Goal: Task Accomplishment & Management: Use online tool/utility

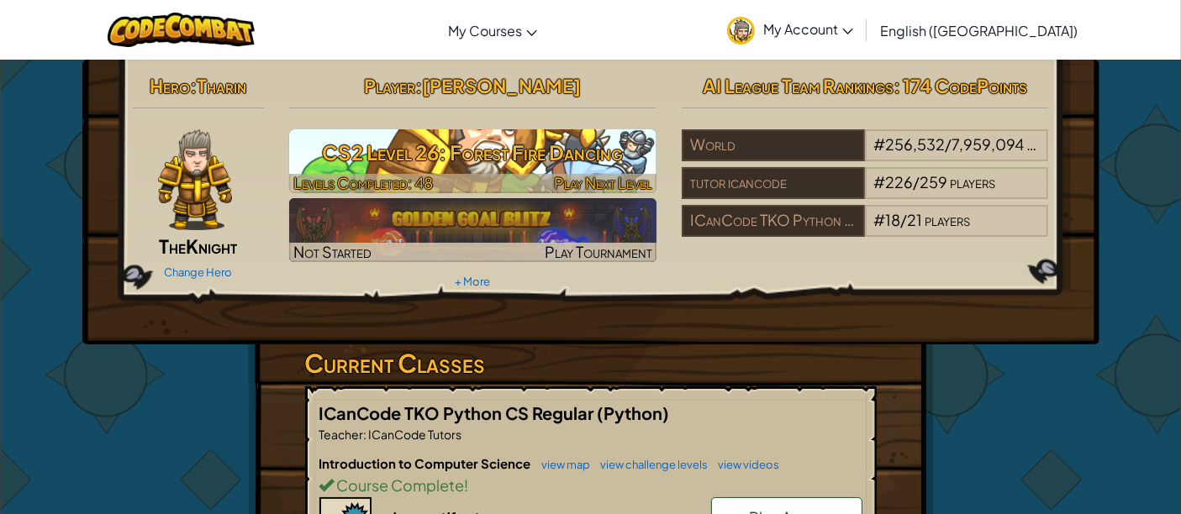
click at [536, 158] on h3 "CS2 Level 26: Forest Fire Dancing" at bounding box center [472, 153] width 367 height 38
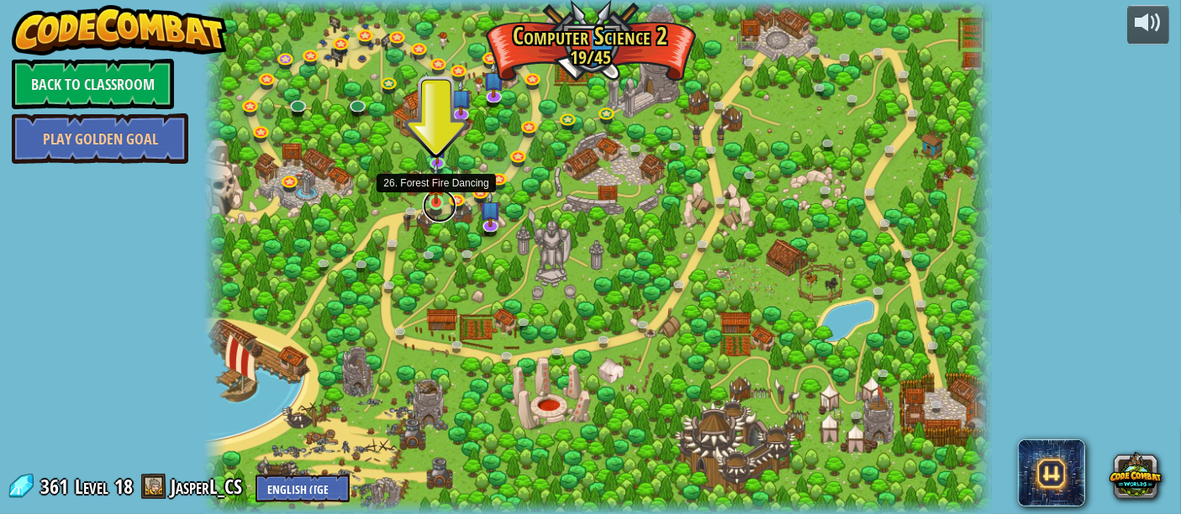
click at [431, 205] on link at bounding box center [440, 206] width 34 height 34
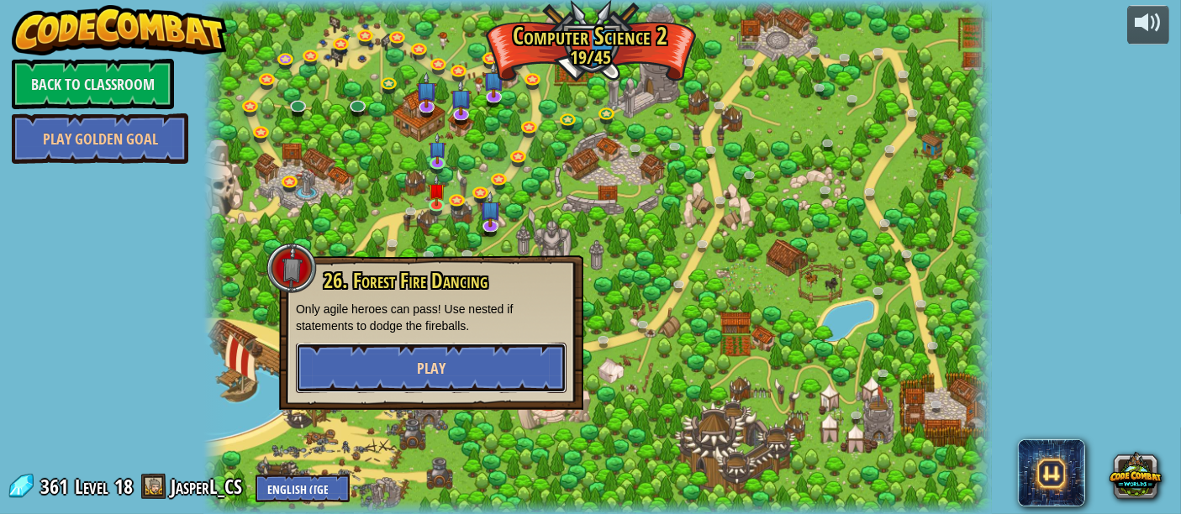
click at [438, 370] on span "Play" at bounding box center [431, 368] width 29 height 21
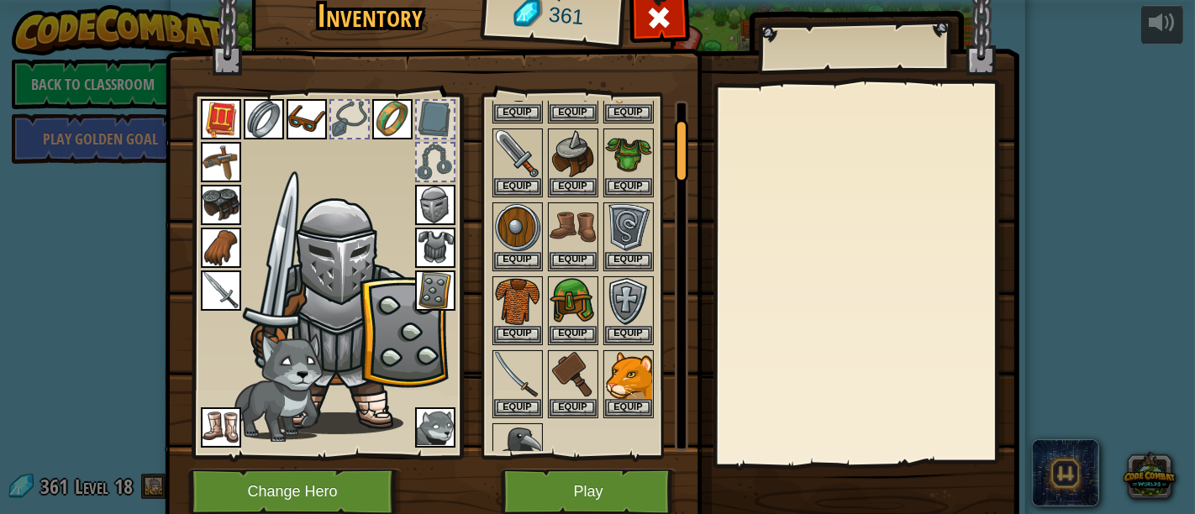
scroll to position [187, 0]
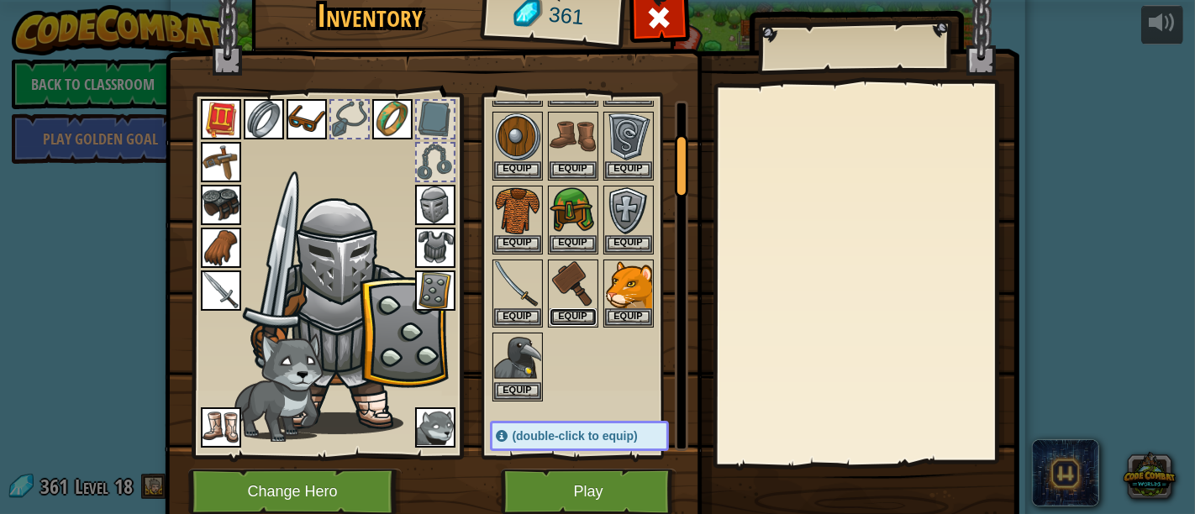
click at [566, 314] on button "Equip" at bounding box center [573, 318] width 47 height 18
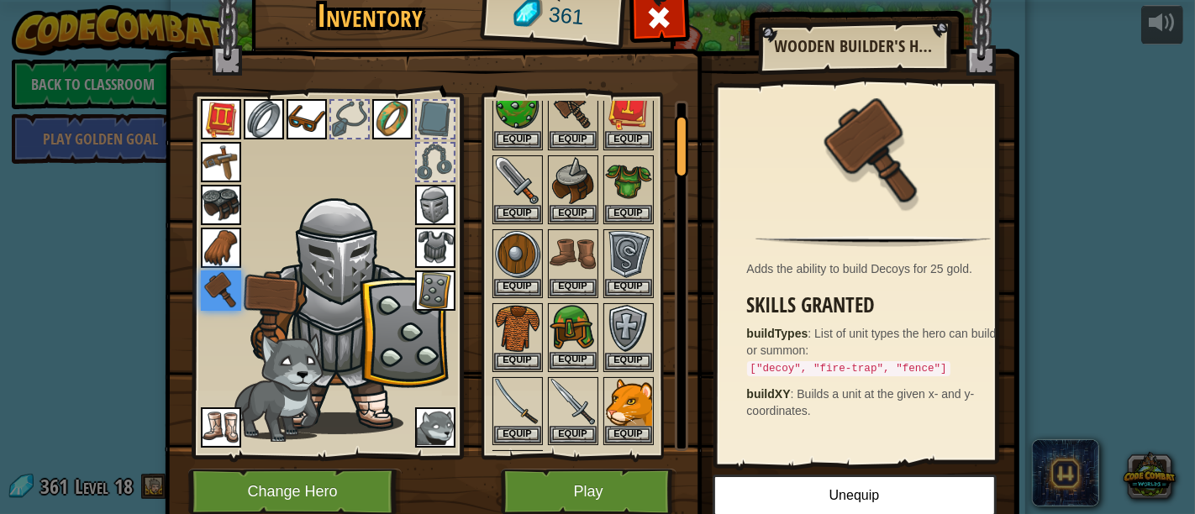
scroll to position [93, 0]
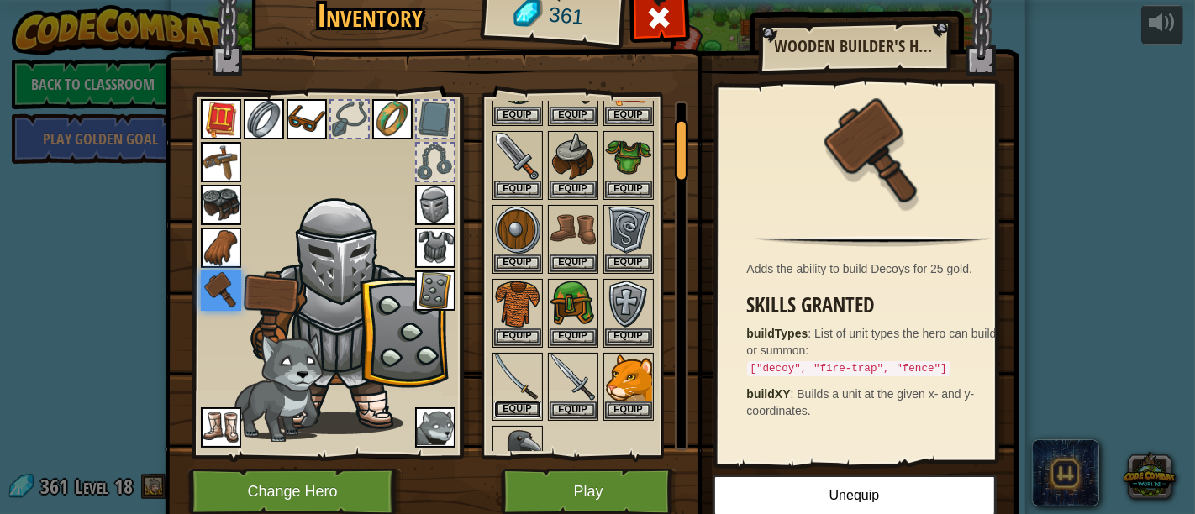
click at [516, 404] on button "Equip" at bounding box center [517, 410] width 47 height 18
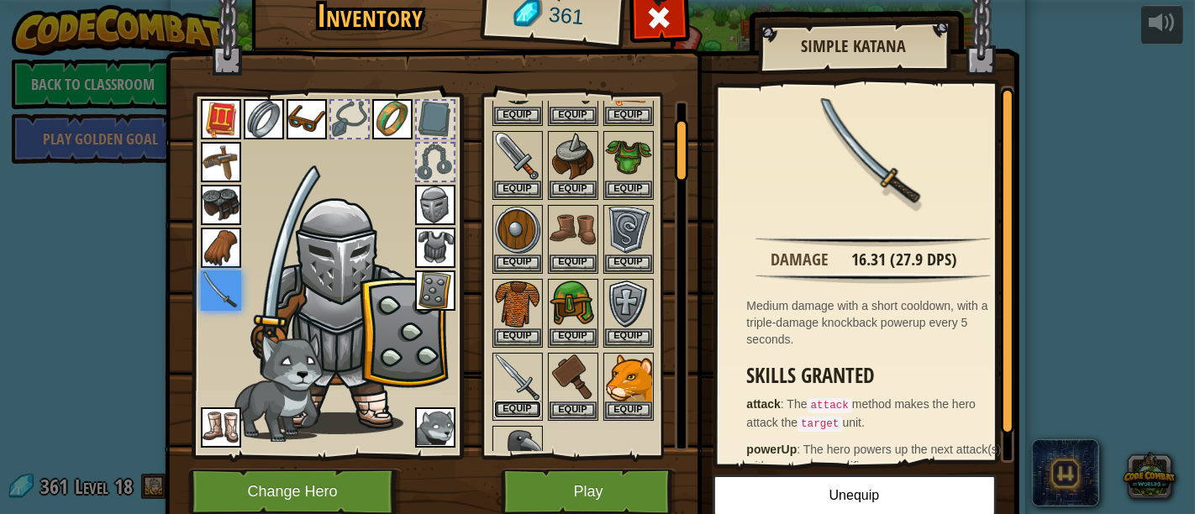
click at [521, 402] on button "Equip" at bounding box center [517, 410] width 47 height 18
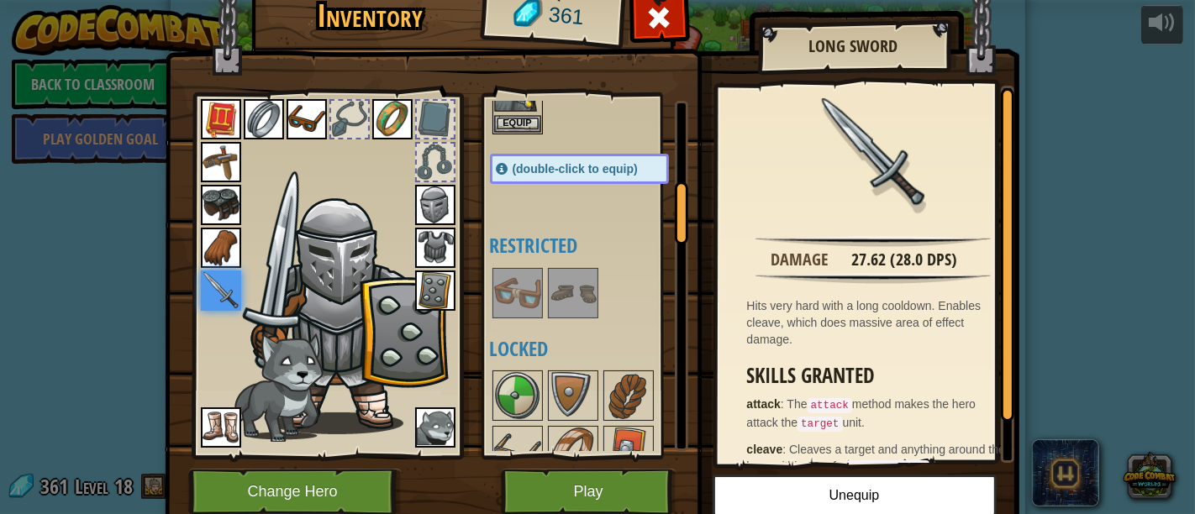
scroll to position [467, 0]
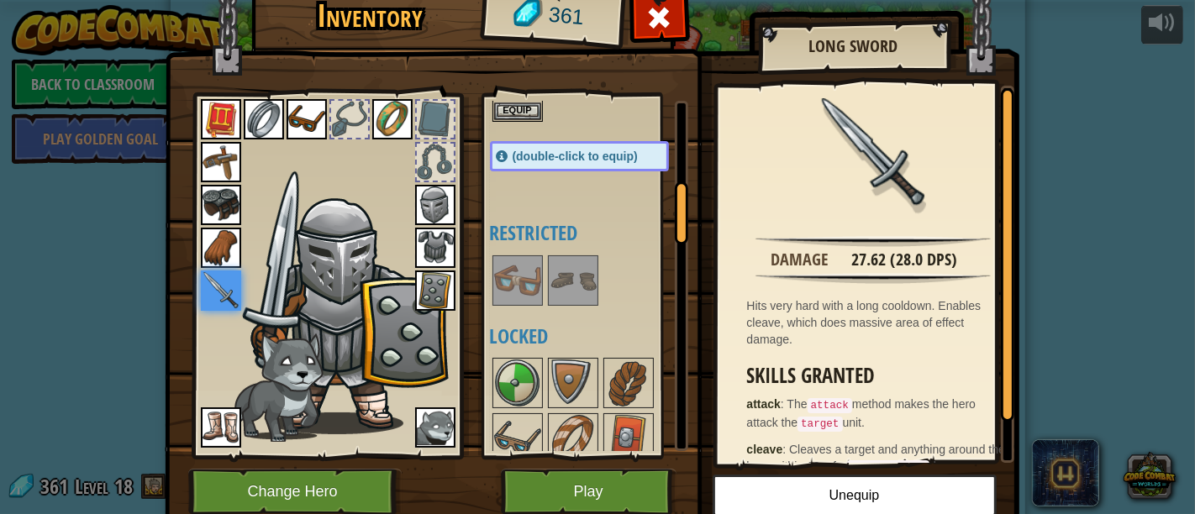
click at [590, 282] on div at bounding box center [596, 280] width 213 height 55
click at [587, 282] on img at bounding box center [573, 280] width 47 height 47
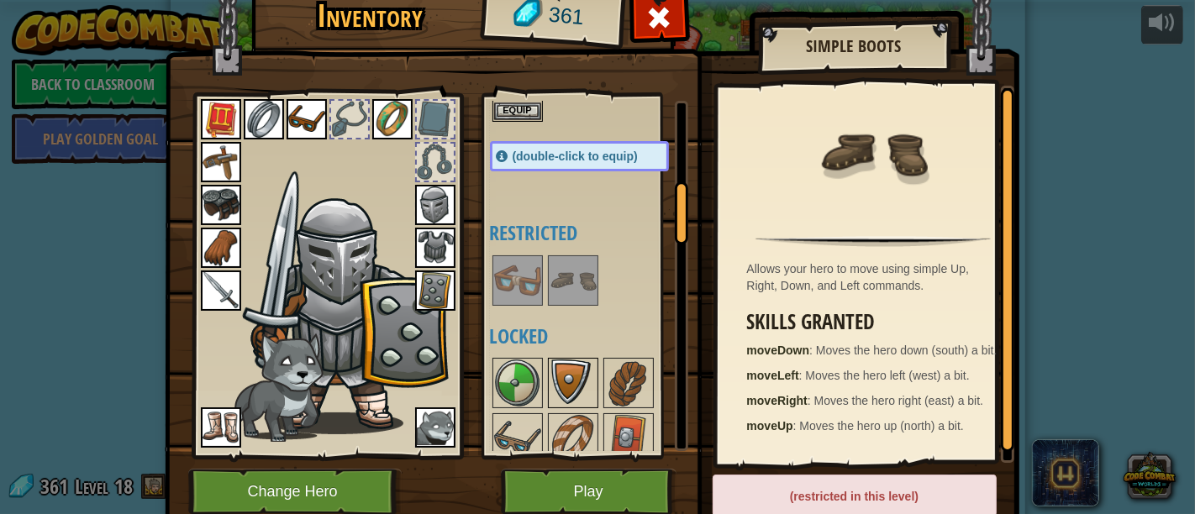
click at [572, 376] on img at bounding box center [573, 383] width 47 height 47
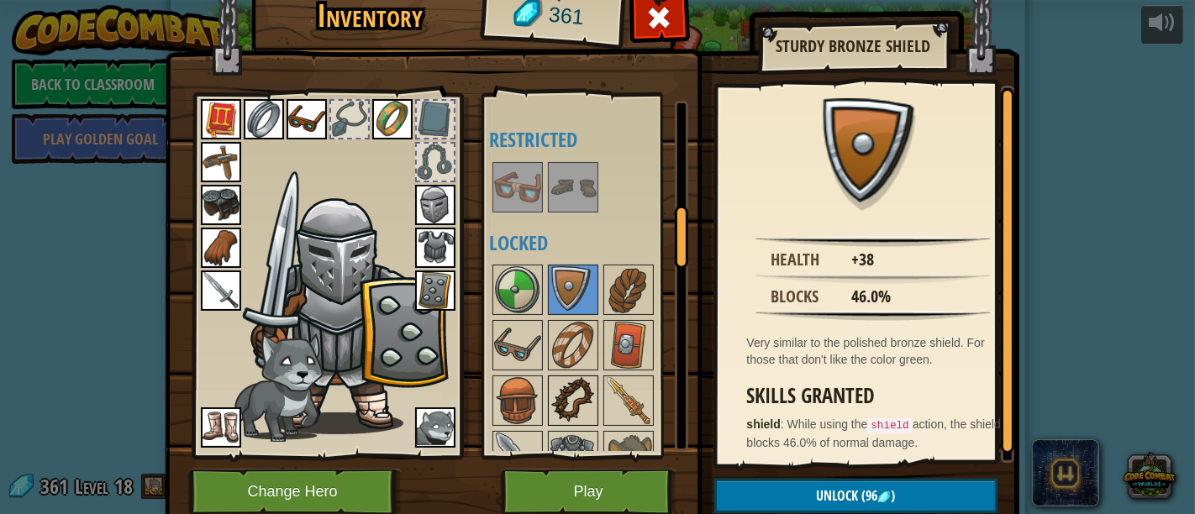
scroll to position [747, 0]
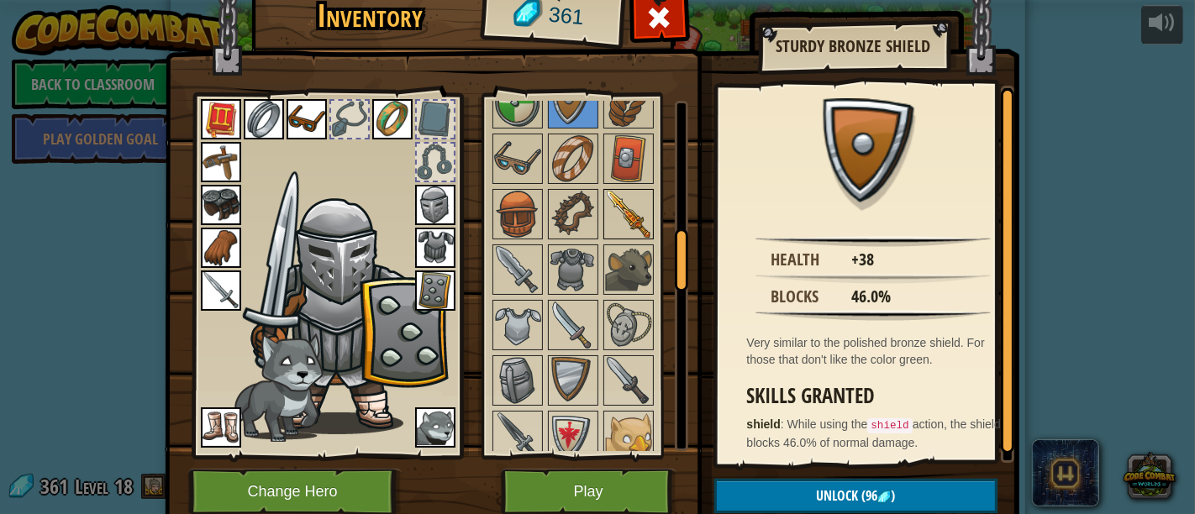
click at [620, 219] on img at bounding box center [628, 214] width 47 height 47
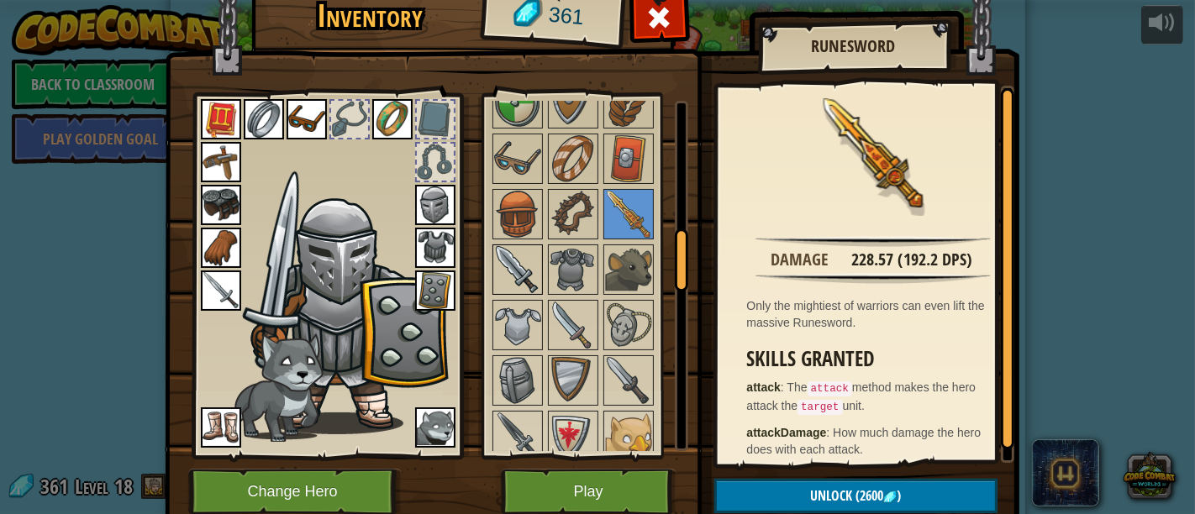
click at [514, 266] on img at bounding box center [517, 269] width 47 height 47
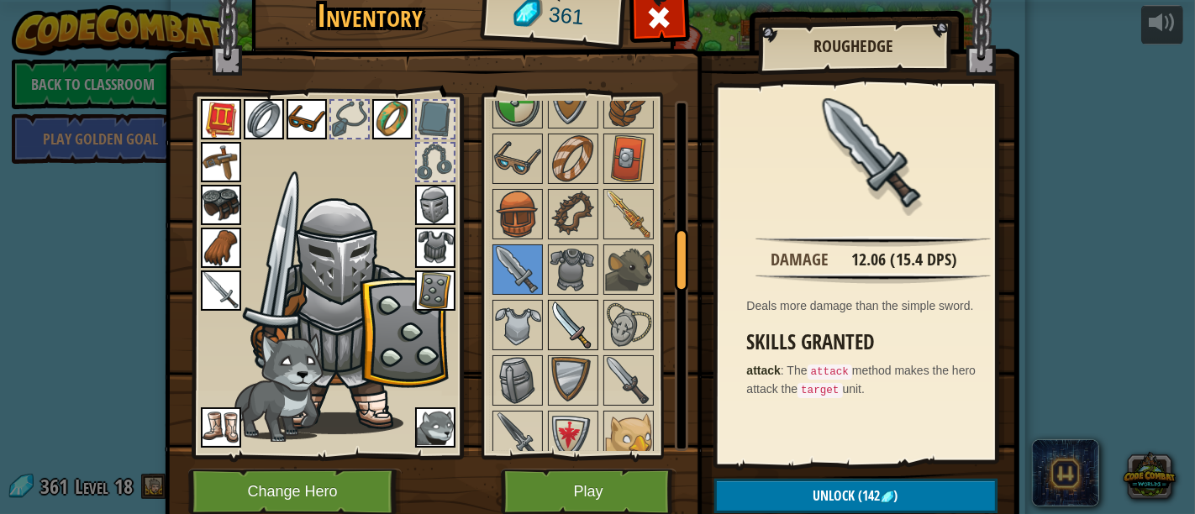
click at [572, 318] on img at bounding box center [573, 325] width 47 height 47
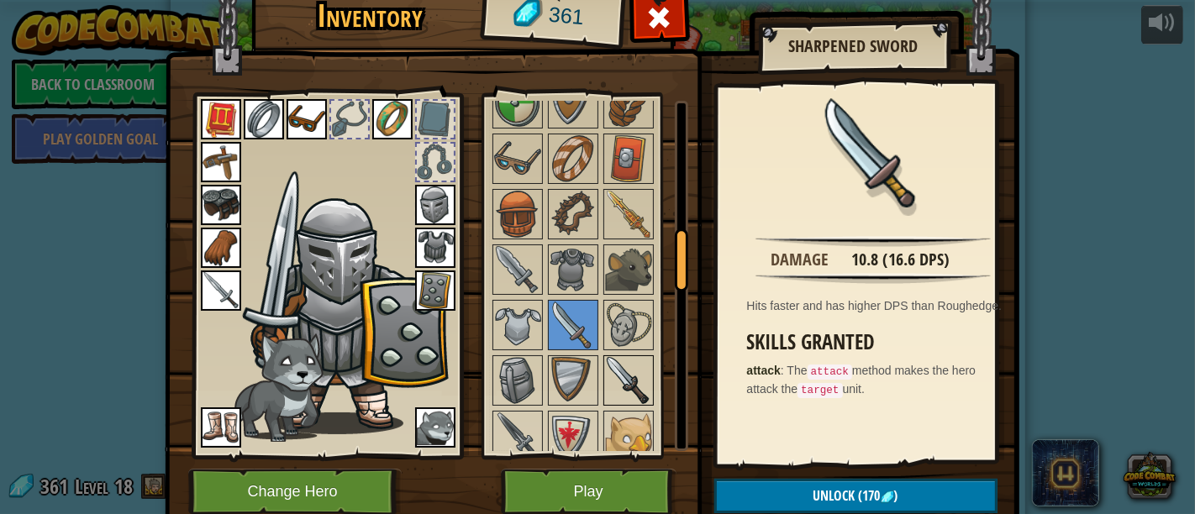
click at [612, 377] on img at bounding box center [628, 380] width 47 height 47
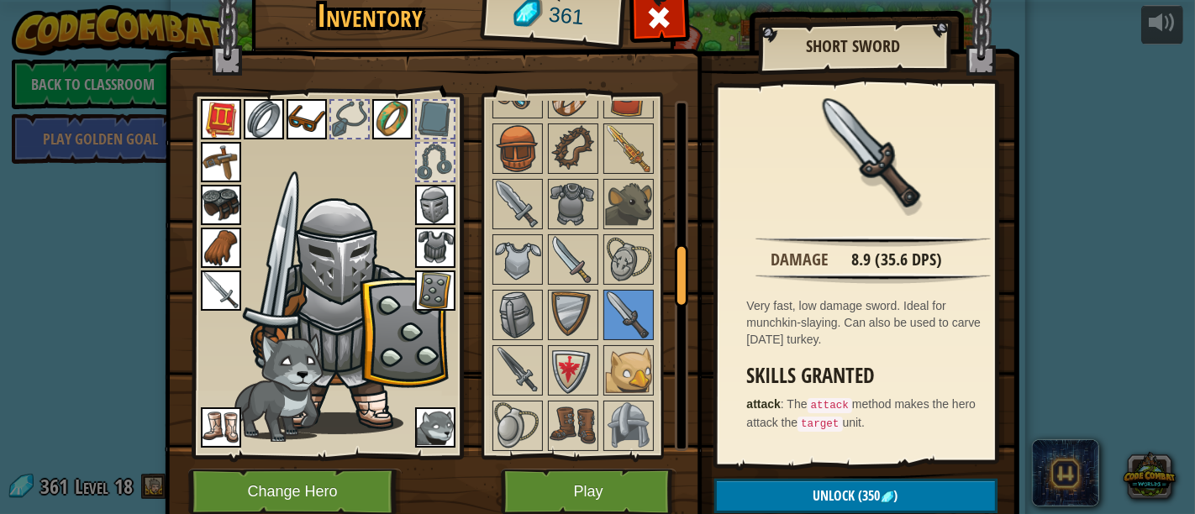
scroll to position [841, 0]
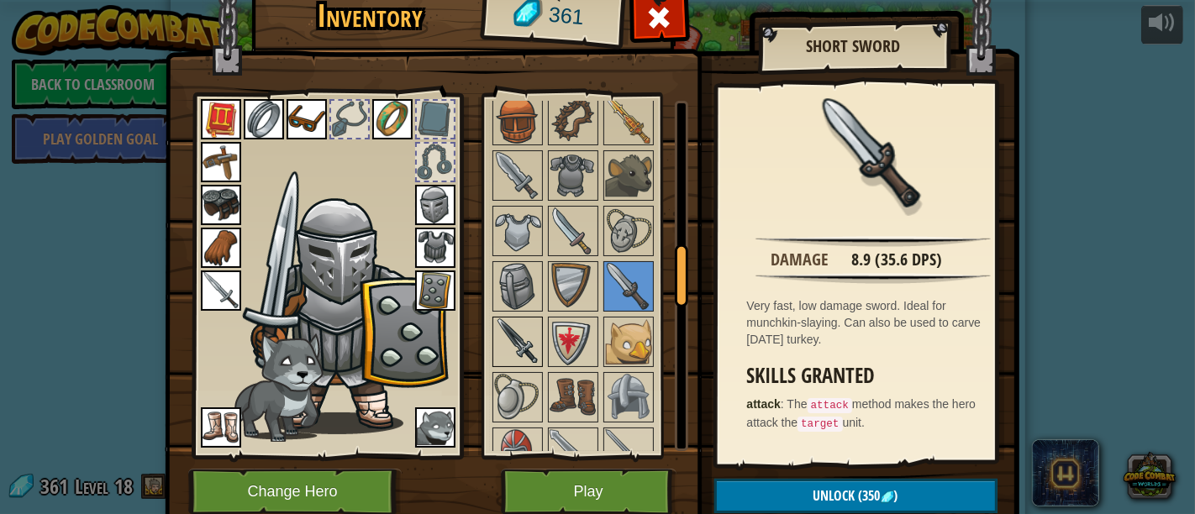
click at [515, 330] on img at bounding box center [517, 342] width 47 height 47
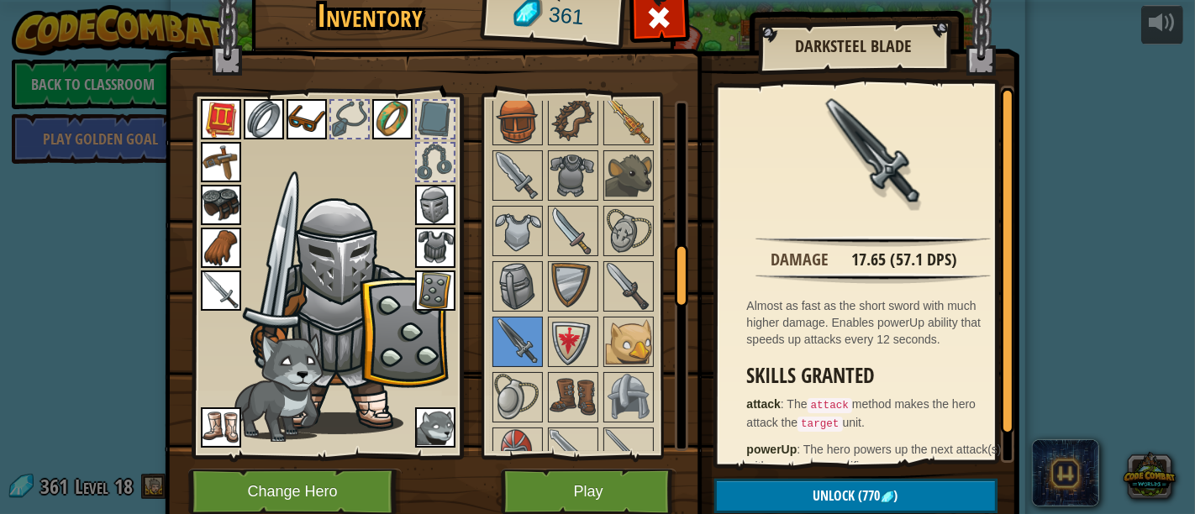
click at [567, 430] on img at bounding box center [573, 453] width 47 height 47
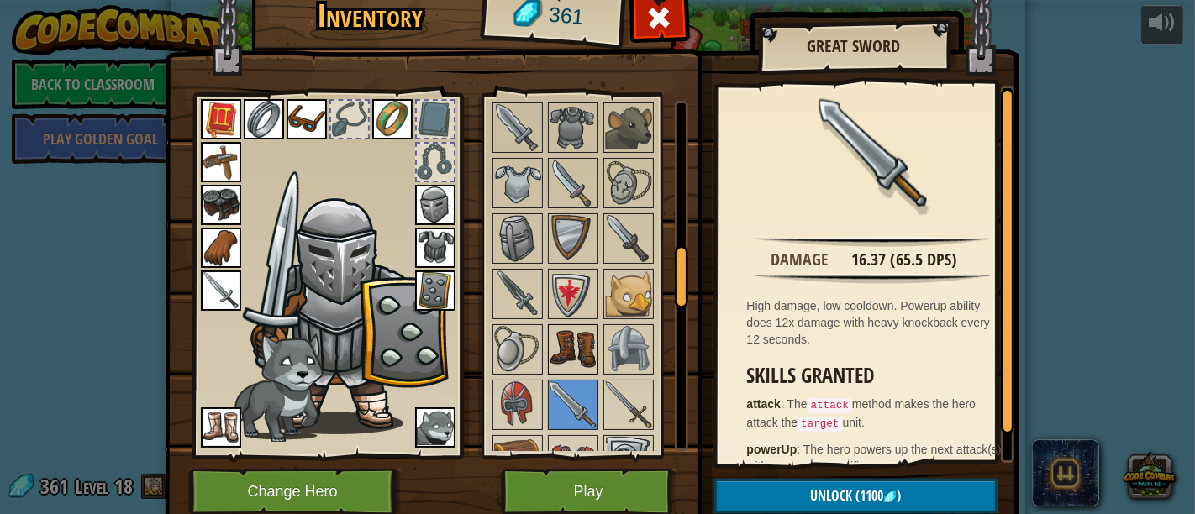
scroll to position [1027, 0]
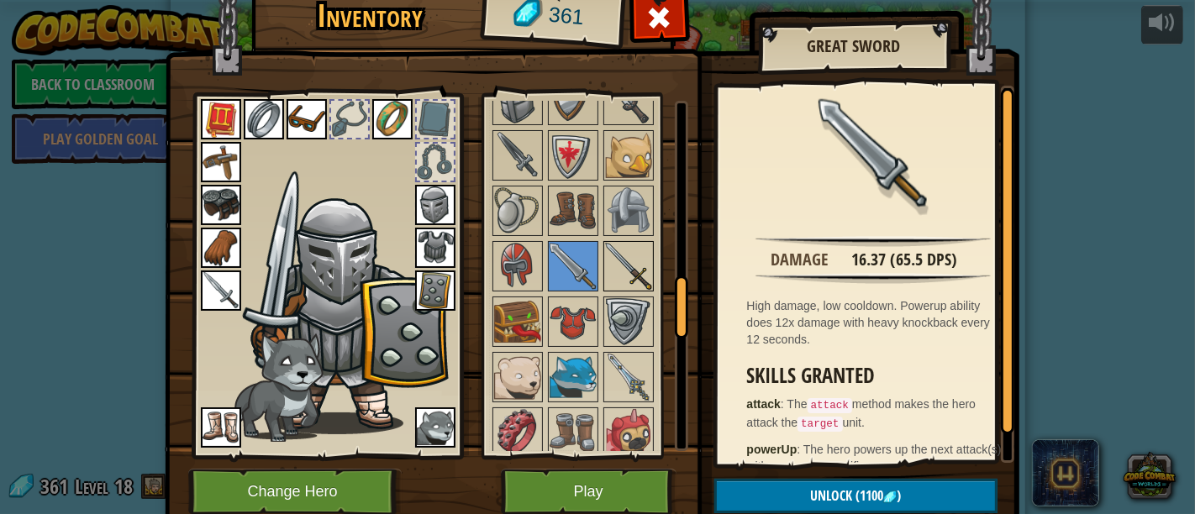
click at [610, 267] on img at bounding box center [628, 266] width 47 height 47
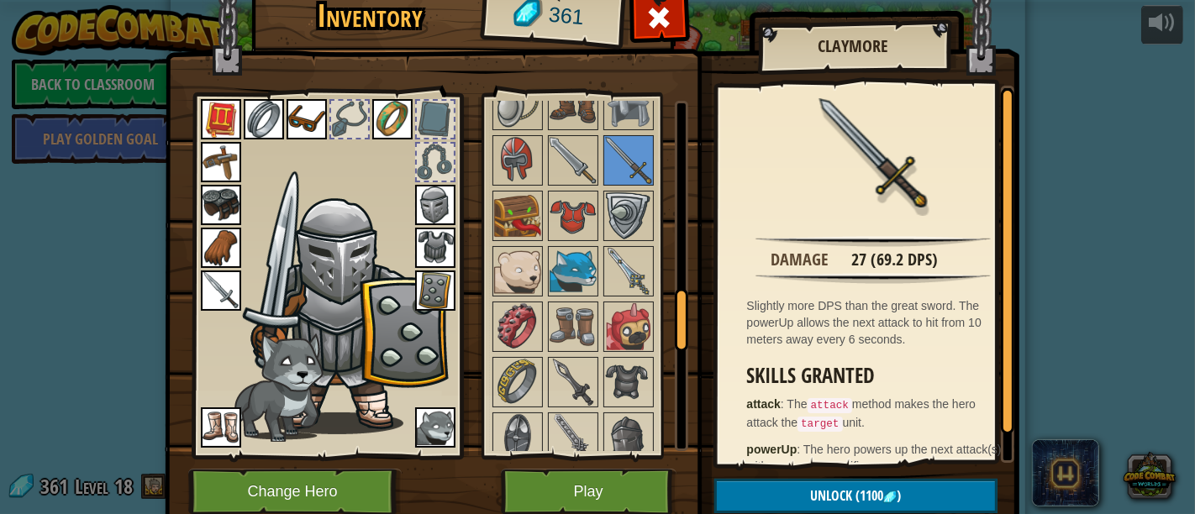
scroll to position [1214, 0]
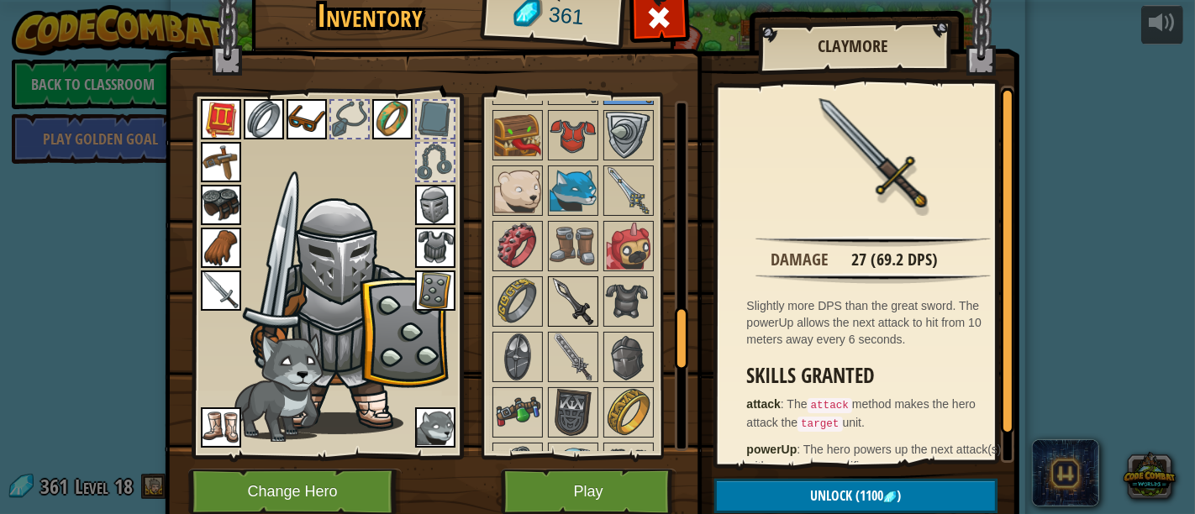
click at [570, 283] on img at bounding box center [573, 301] width 47 height 47
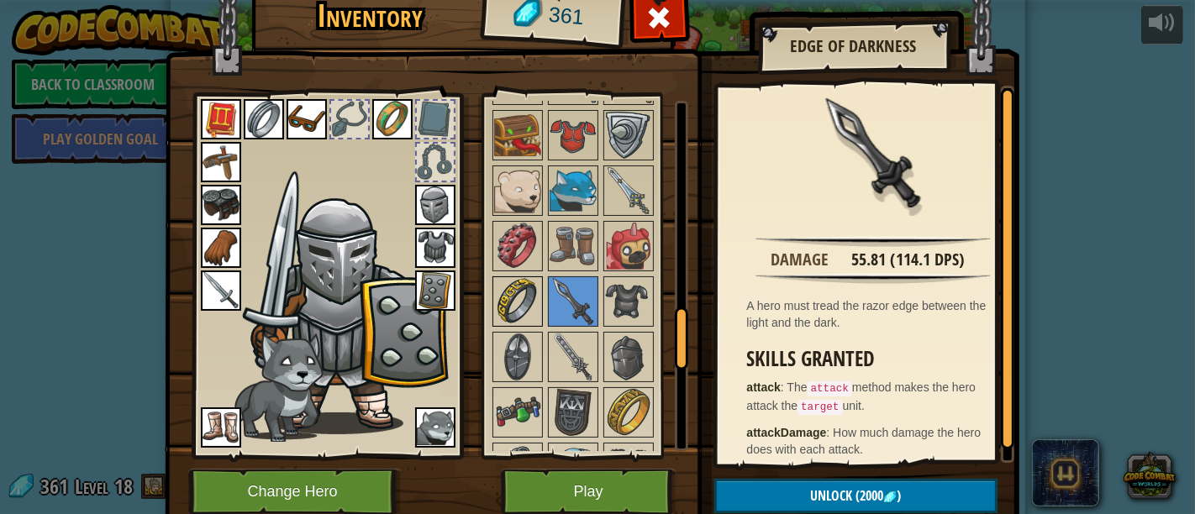
click at [522, 287] on img at bounding box center [517, 301] width 47 height 47
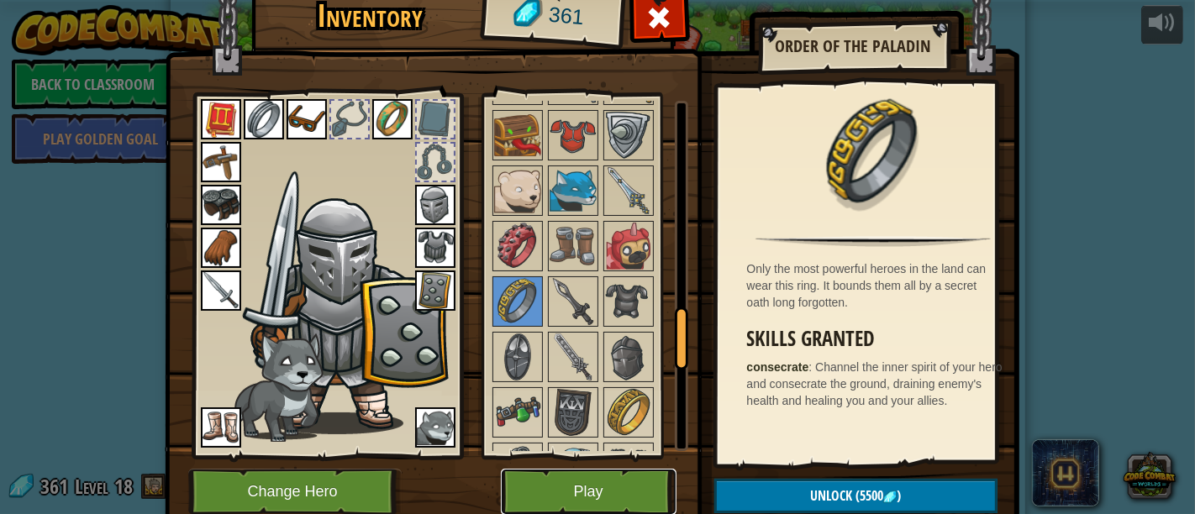
click at [610, 483] on button "Play" at bounding box center [589, 492] width 176 height 46
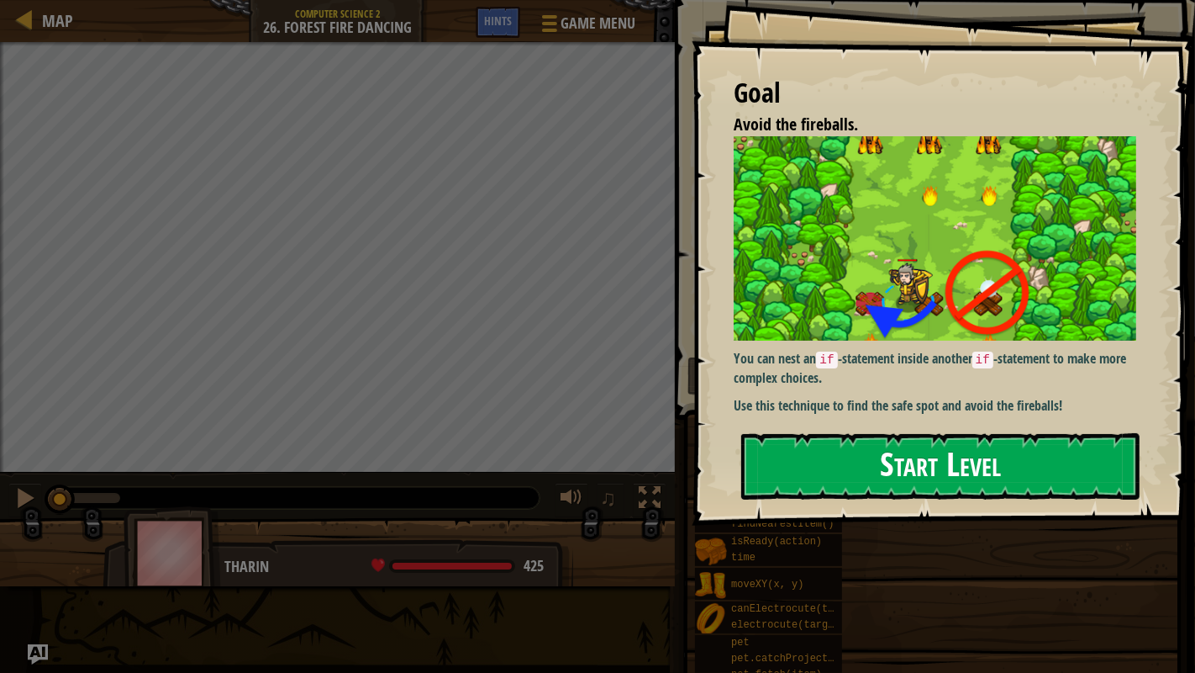
click at [977, 451] on button "Start Level" at bounding box center [940, 466] width 398 height 66
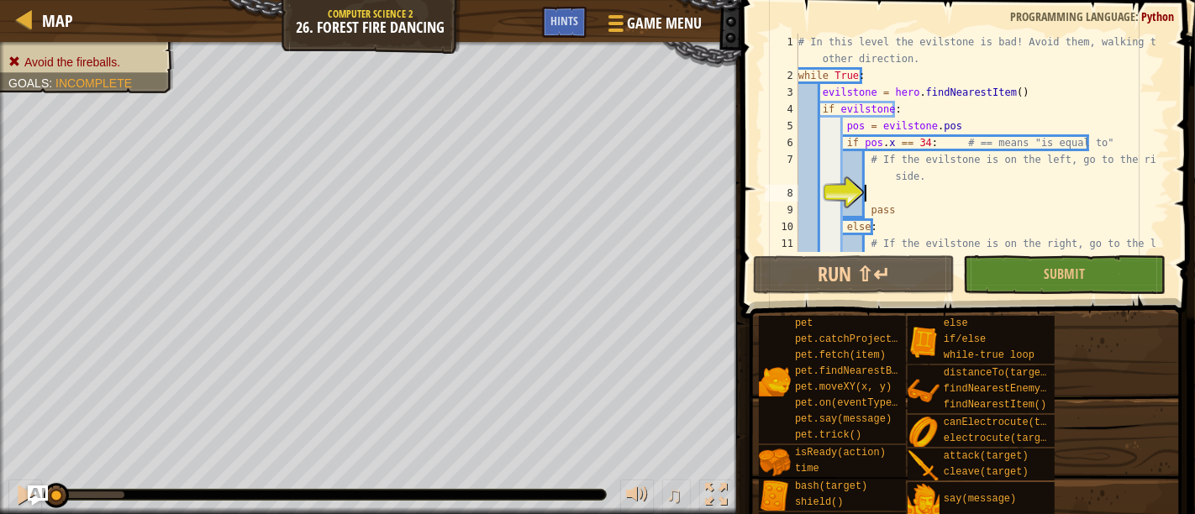
click at [811, 153] on div "Map Computer Science 2 26. Forest Fire Dancing Game Menu Done Hints 1 ההההההההה…" at bounding box center [597, 257] width 1195 height 514
click at [1118, 3] on div "Map Computer Science 2 26. Forest Fire Dancing Game Menu Done Hints 1 ההההההההה…" at bounding box center [597, 257] width 1195 height 514
click at [113, 66] on span "Avoid the fireballs." at bounding box center [72, 61] width 96 height 13
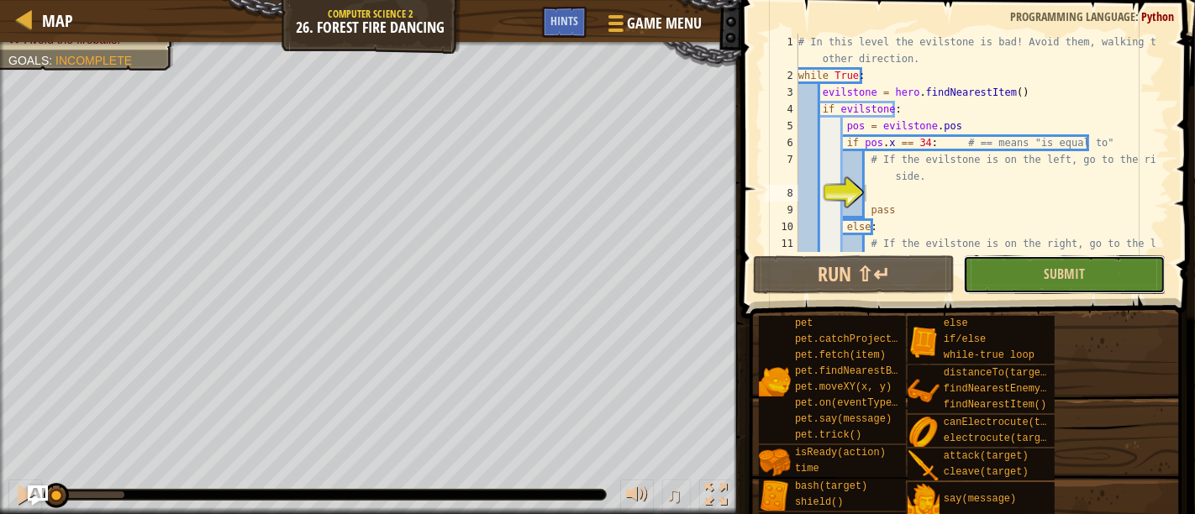
click at [977, 272] on button "Submit" at bounding box center [1064, 275] width 202 height 39
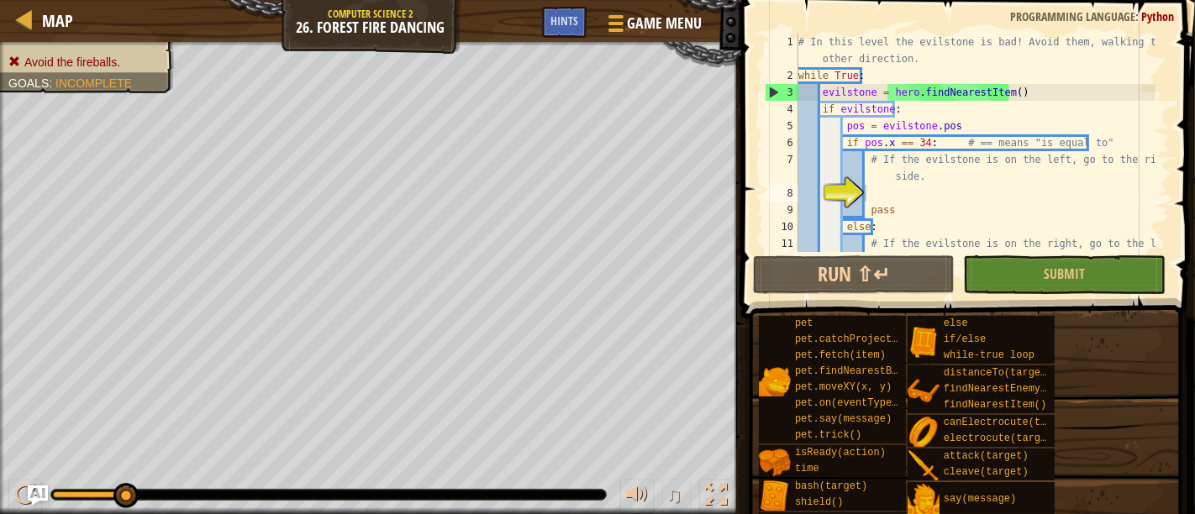
click at [1156, 468] on div "pet pet.catchProjectile(arrow) pet.fetch(item) pet.findNearestByType(type) pet.…" at bounding box center [970, 430] width 425 height 230
click at [874, 193] on div "# In this level the evilstone is bad! Avoid them, walking the other direction. …" at bounding box center [975, 177] width 361 height 286
click at [867, 186] on div "# In this level the evilstone is bad! Avoid them, walking the other direction. …" at bounding box center [975, 177] width 361 height 286
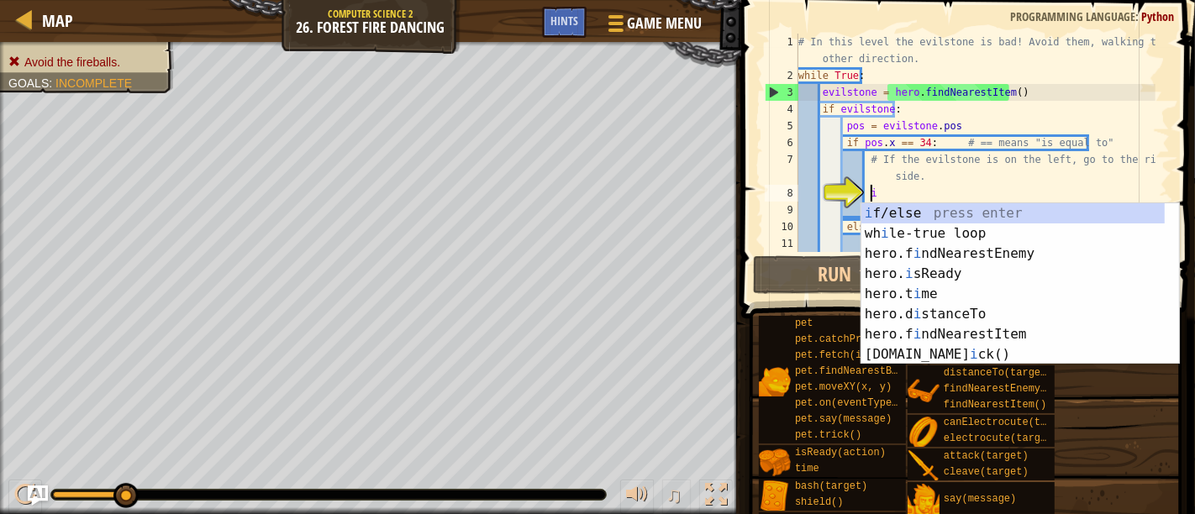
scroll to position [7, 4]
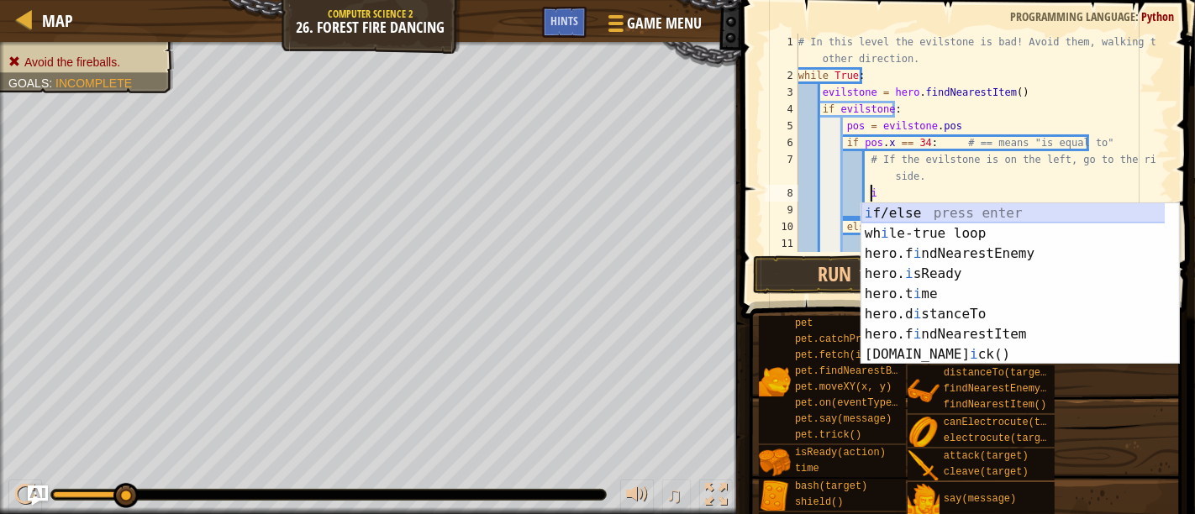
click at [889, 205] on div "i f/else press enter wh i le-true loop press enter hero.f i ndNearestEnemy pres…" at bounding box center [1014, 304] width 304 height 202
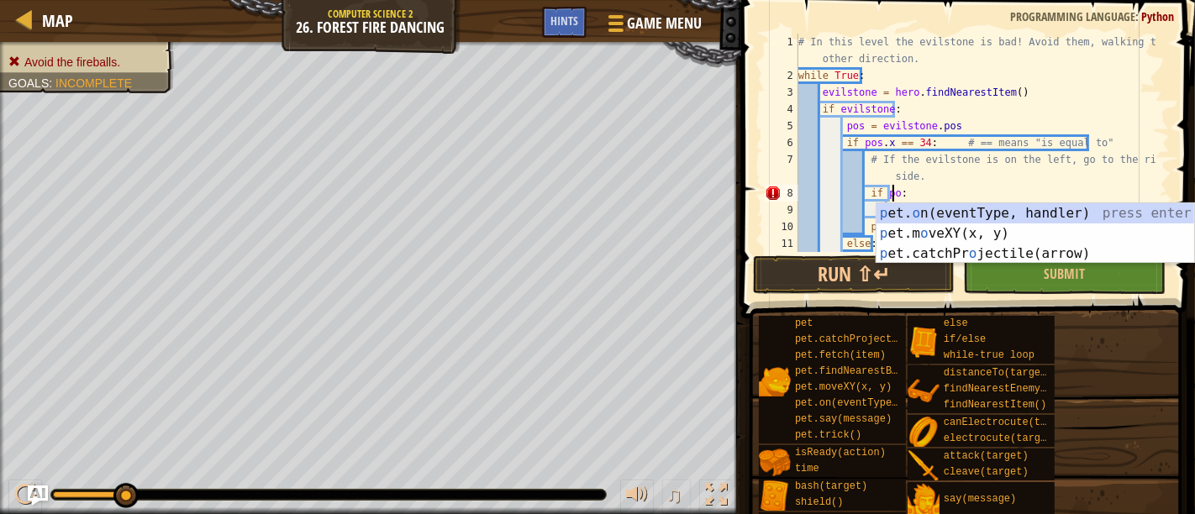
scroll to position [7, 7]
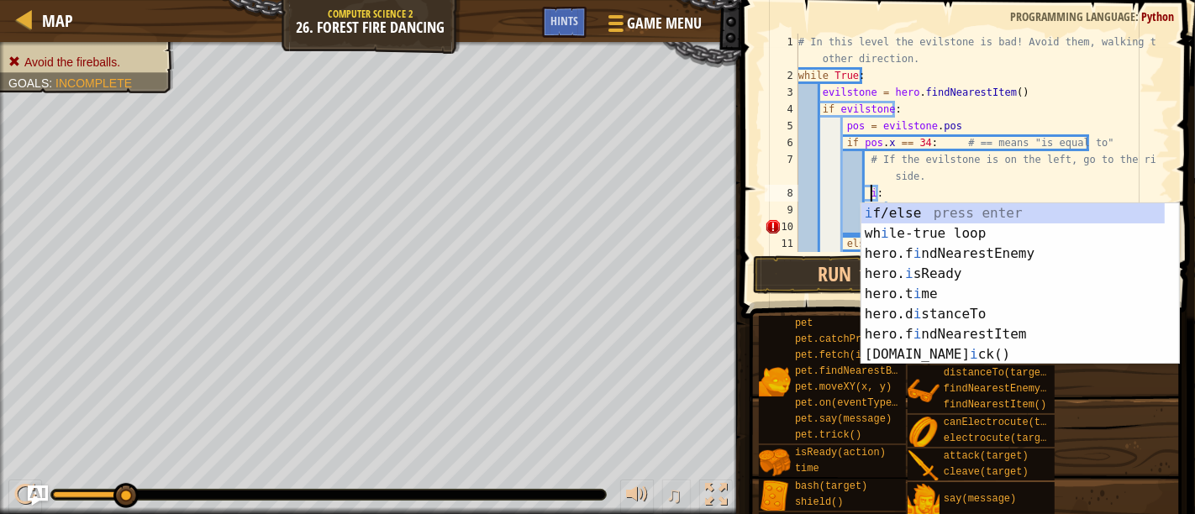
type textarea ":"
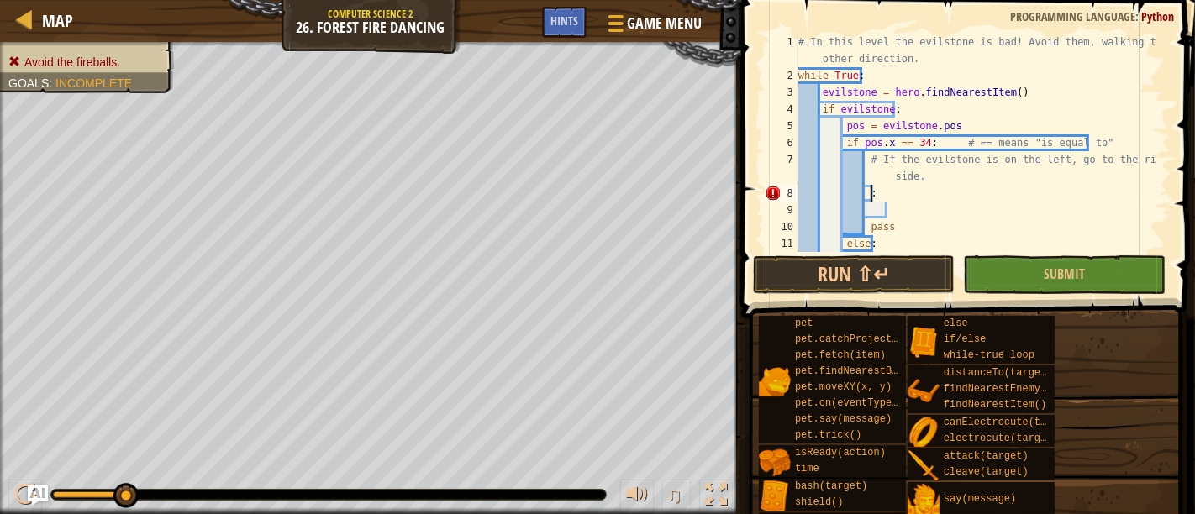
click at [903, 193] on div "# In this level the evilstone is bad! Avoid them, walking the other direction. …" at bounding box center [975, 177] width 361 height 286
type textarea "f"
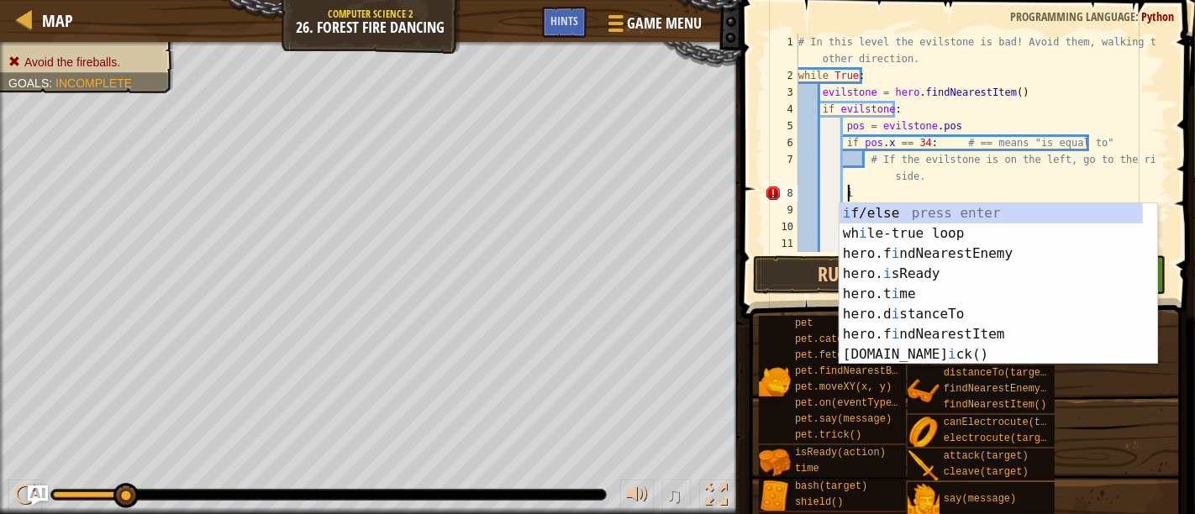
scroll to position [7, 3]
click at [1033, 211] on div "i f/else press enter wh i le-true loop press enter hero.f i ndNearestEnemy pres…" at bounding box center [992, 304] width 304 height 202
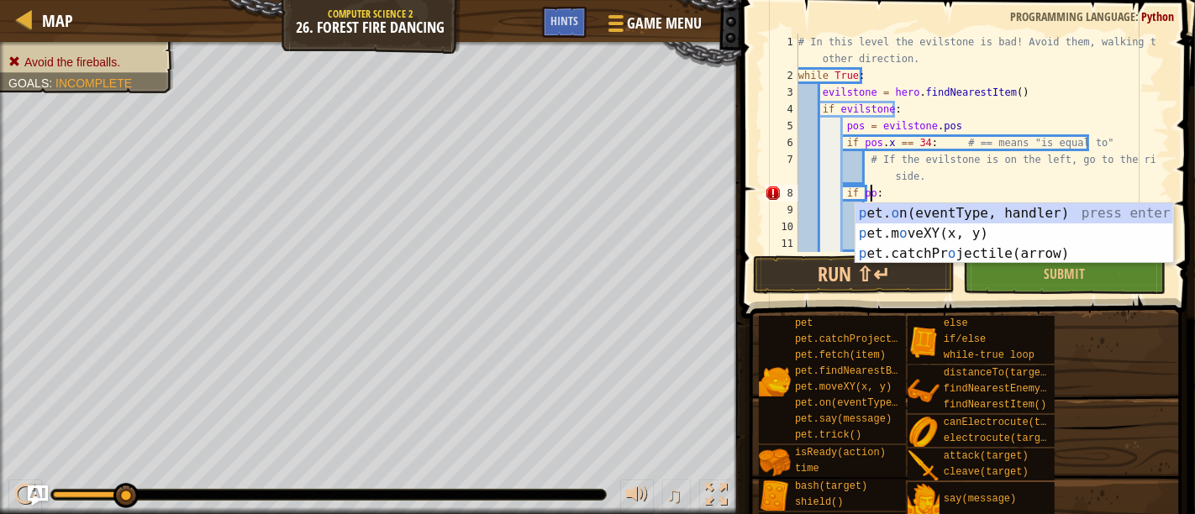
type textarea "if pos:"
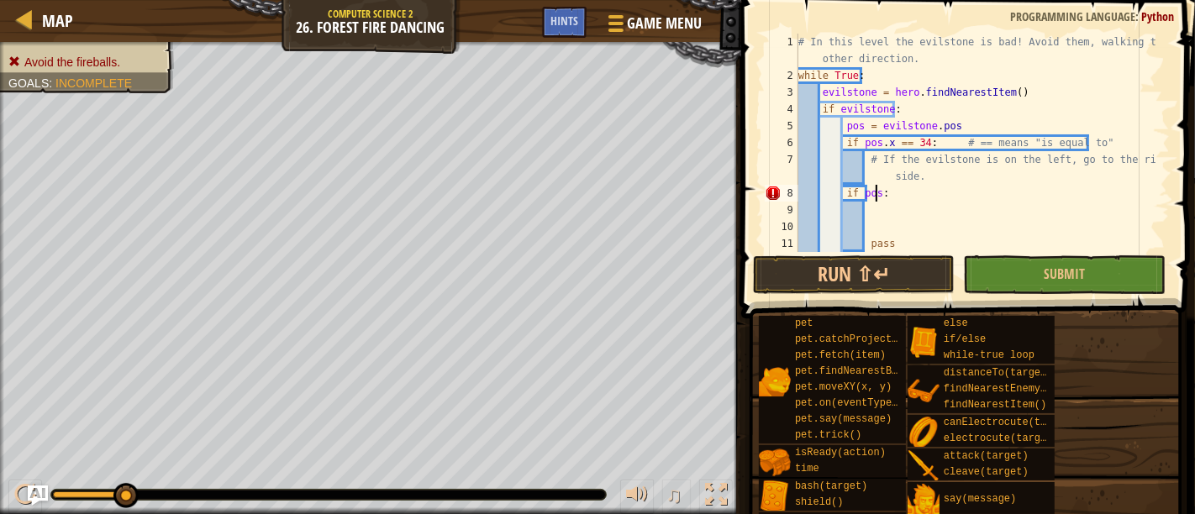
scroll to position [7, 5]
click at [895, 203] on div "# In this level the evilstone is bad! Avoid them, walking the other direction. …" at bounding box center [975, 168] width 361 height 269
click at [899, 196] on div "# In this level the evilstone is bad! Avoid them, walking the other direction. …" at bounding box center [975, 168] width 361 height 269
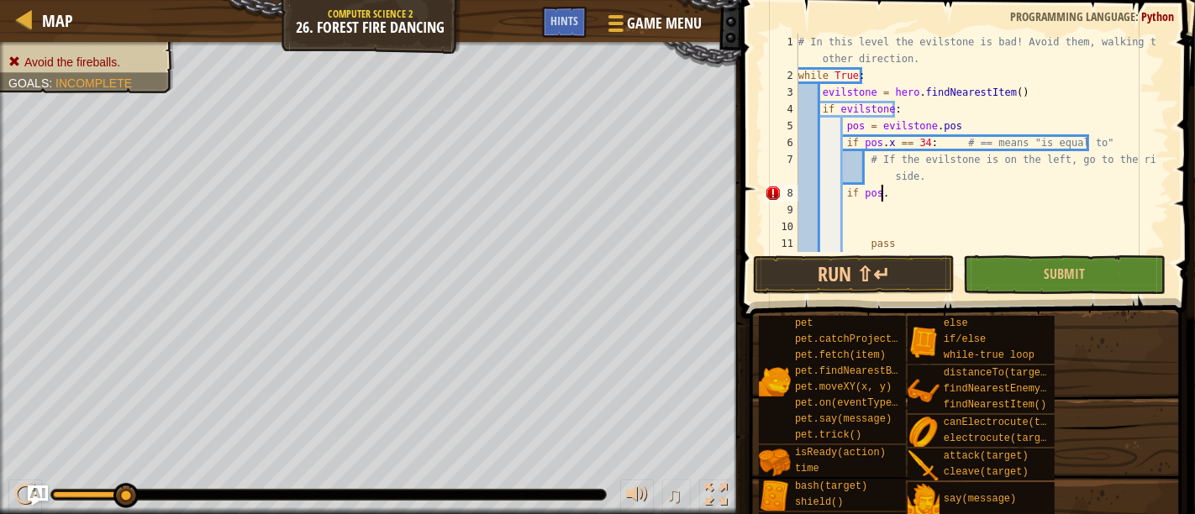
type textarea "if pos.x"
click at [894, 219] on div "# In this level the evilstone is bad! Avoid them, walking the other direction. …" at bounding box center [975, 168] width 361 height 269
click at [915, 197] on div "# In this level the evilstone is bad! Avoid them, walking the other direction. …" at bounding box center [975, 168] width 361 height 269
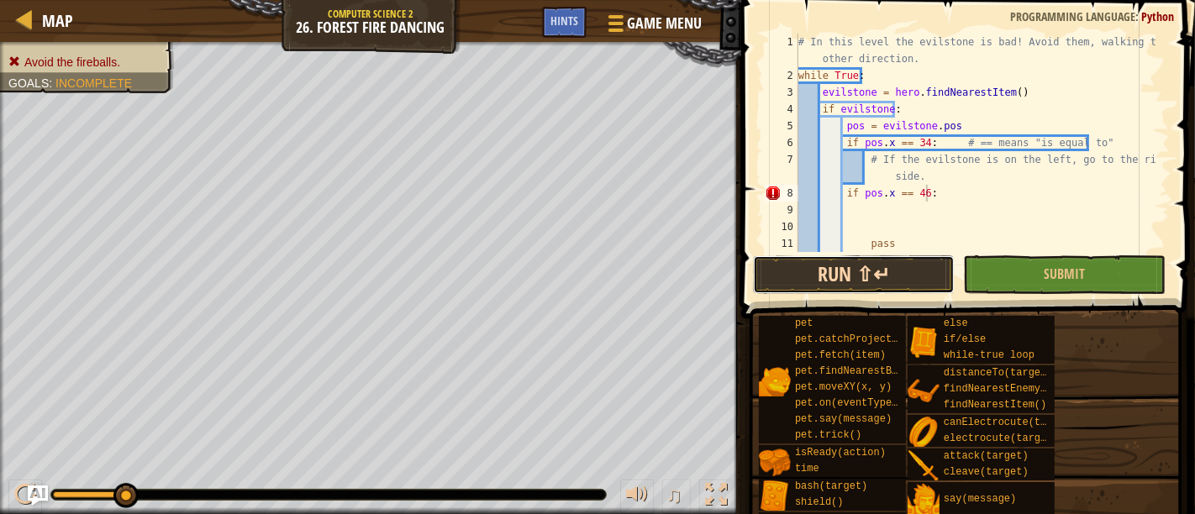
click at [869, 277] on button "Run ⇧↵" at bounding box center [854, 275] width 202 height 39
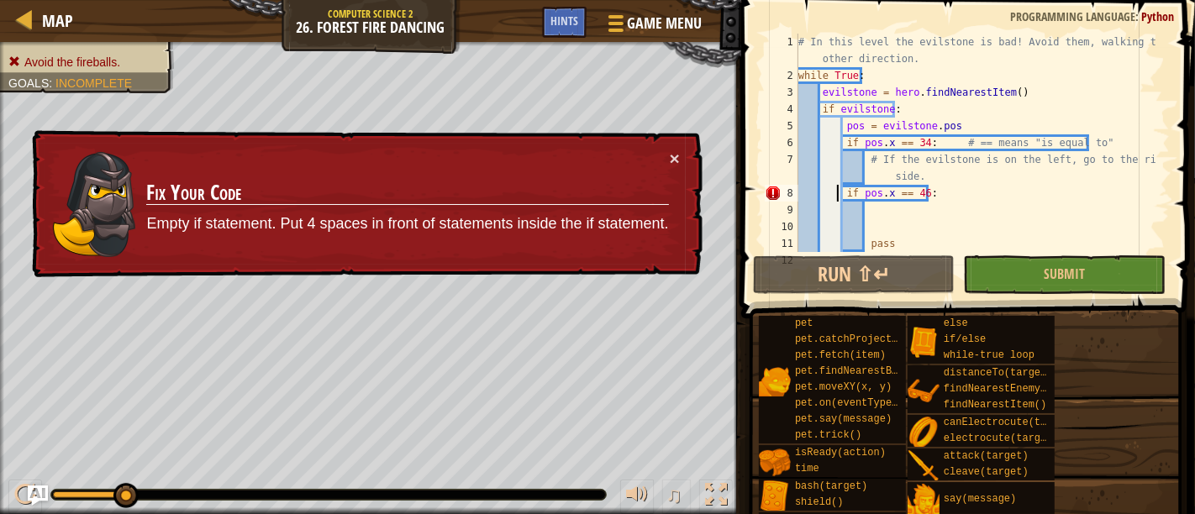
click at [836, 192] on div "# In this level the evilstone is bad! Avoid them, walking the other direction. …" at bounding box center [975, 168] width 361 height 269
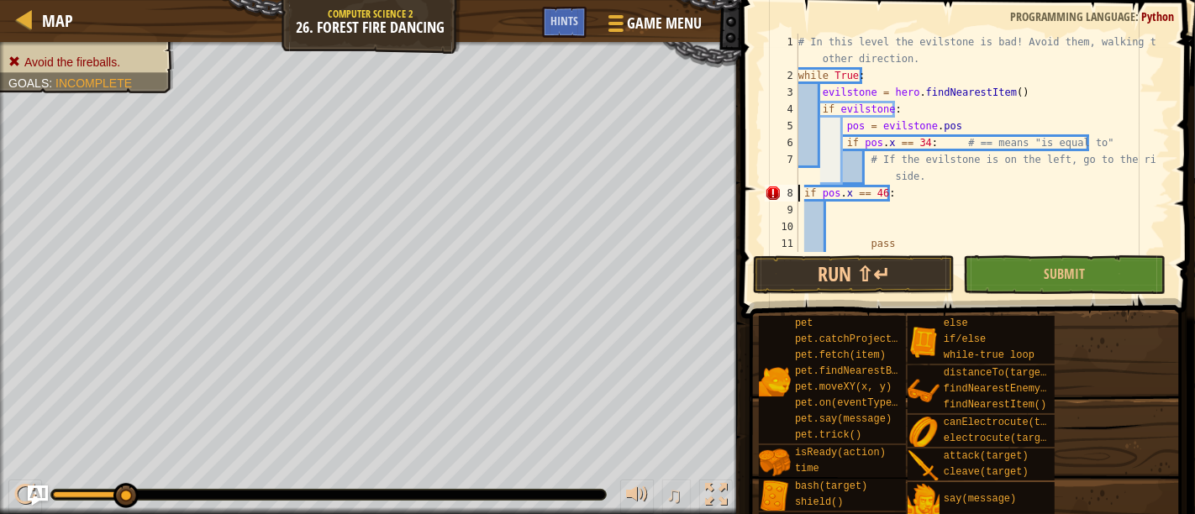
scroll to position [7, 6]
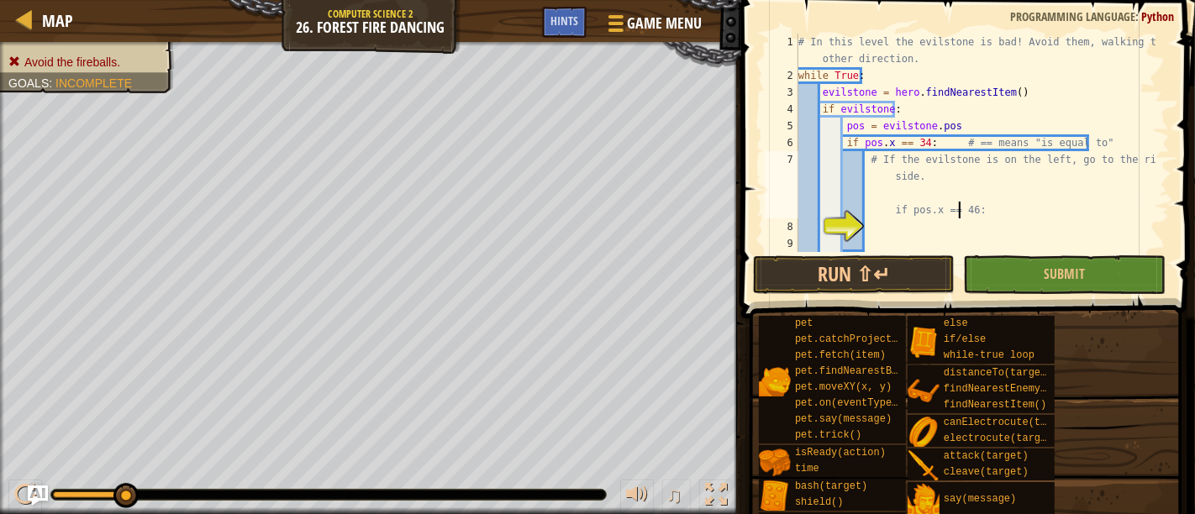
type textarea "# If the evilstone is on the left, go to the right side. if pos.x == 46:"
